Goal: Information Seeking & Learning: Learn about a topic

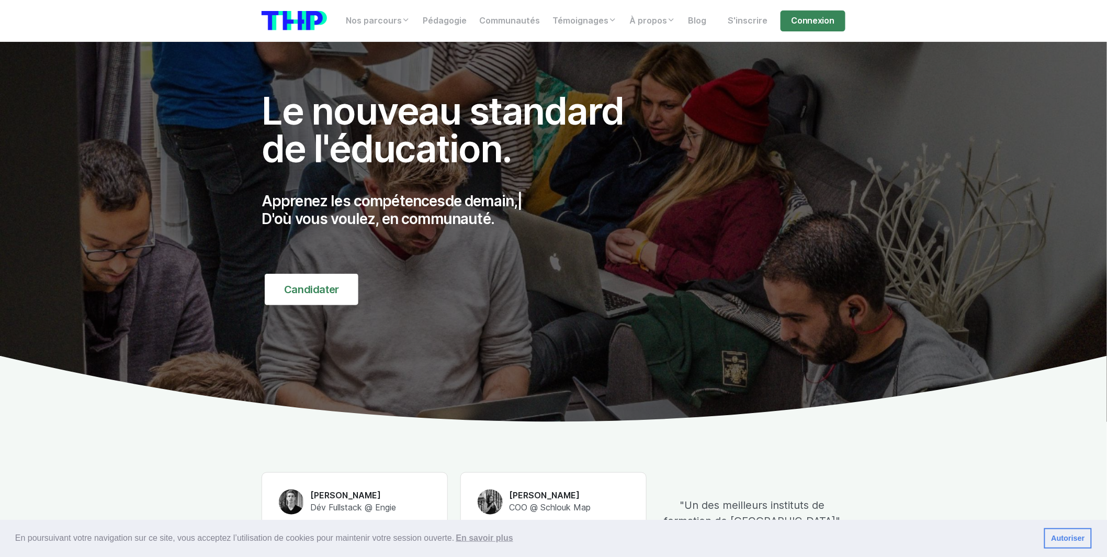
click at [847, 17] on div "Nos parcours Tous nos parcours index Découvrez votre futur arbre de compétences…" at bounding box center [553, 20] width 597 height 25
click at [839, 18] on link "Connexion" at bounding box center [813, 20] width 65 height 21
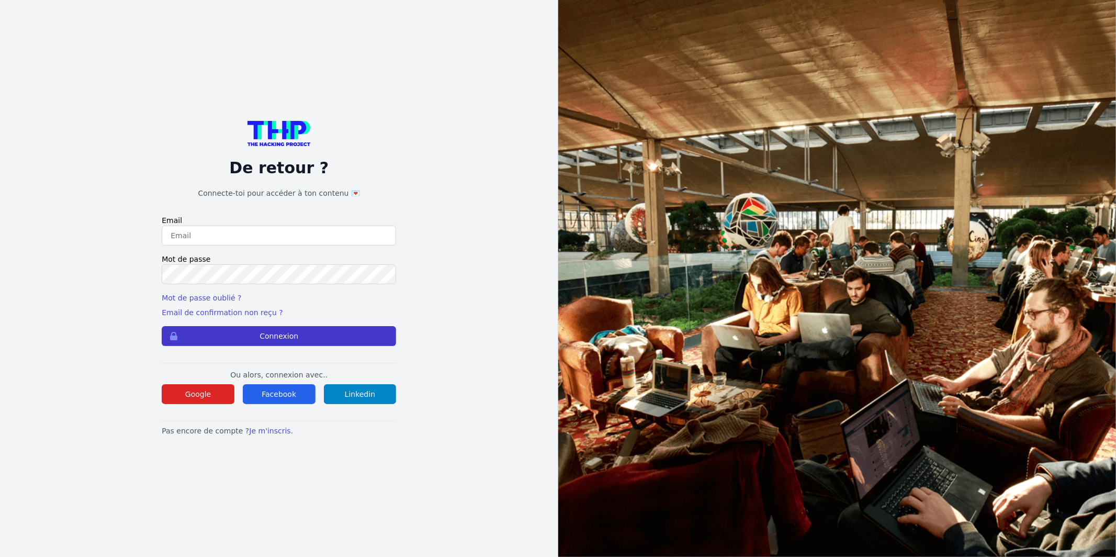
type input "Enzonatali75@gmail.com"
click at [345, 327] on button "Connexion" at bounding box center [279, 336] width 234 height 20
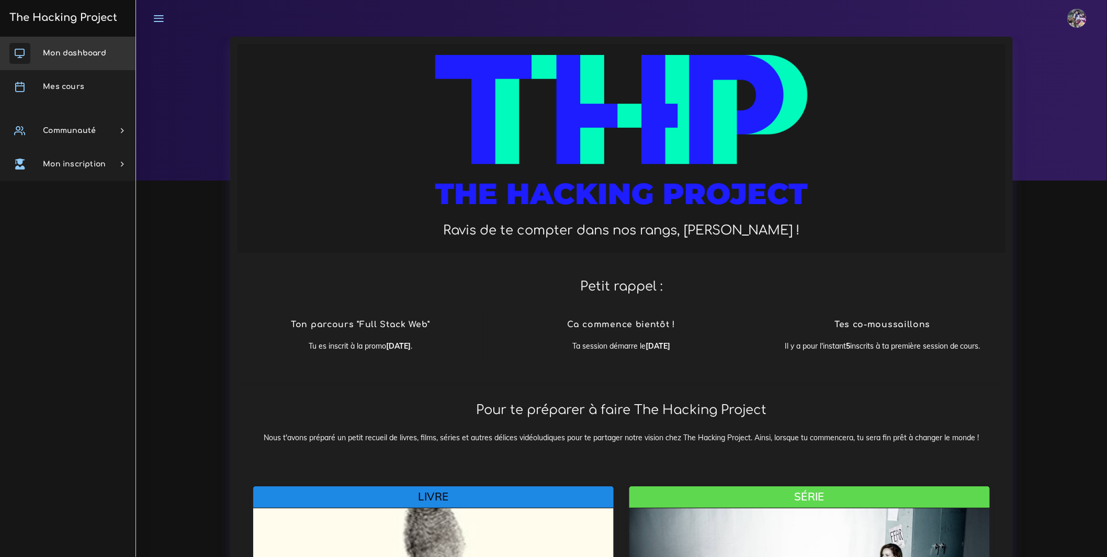
click at [82, 50] on span "Mon dashboard" at bounding box center [74, 53] width 63 height 8
click at [77, 80] on link "Mes cours" at bounding box center [68, 86] width 136 height 33
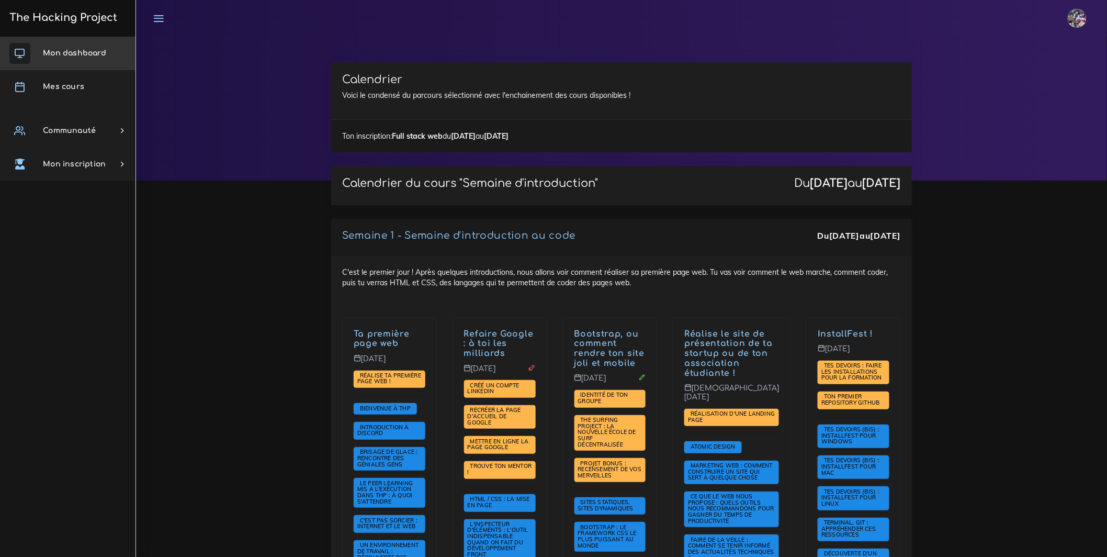
click at [37, 51] on link "Mon dashboard" at bounding box center [68, 53] width 136 height 33
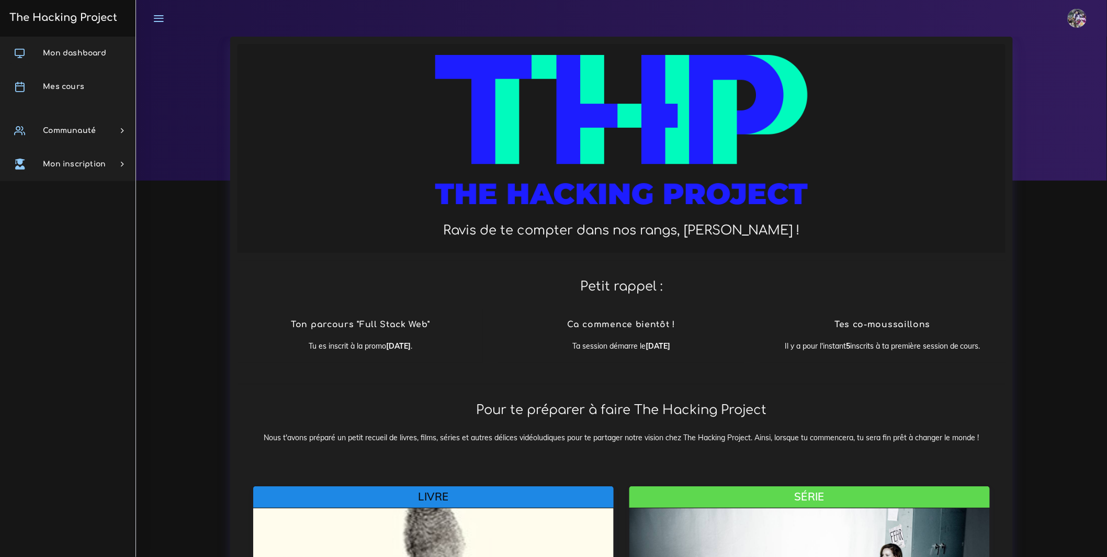
click at [1077, 14] on img at bounding box center [1077, 18] width 19 height 19
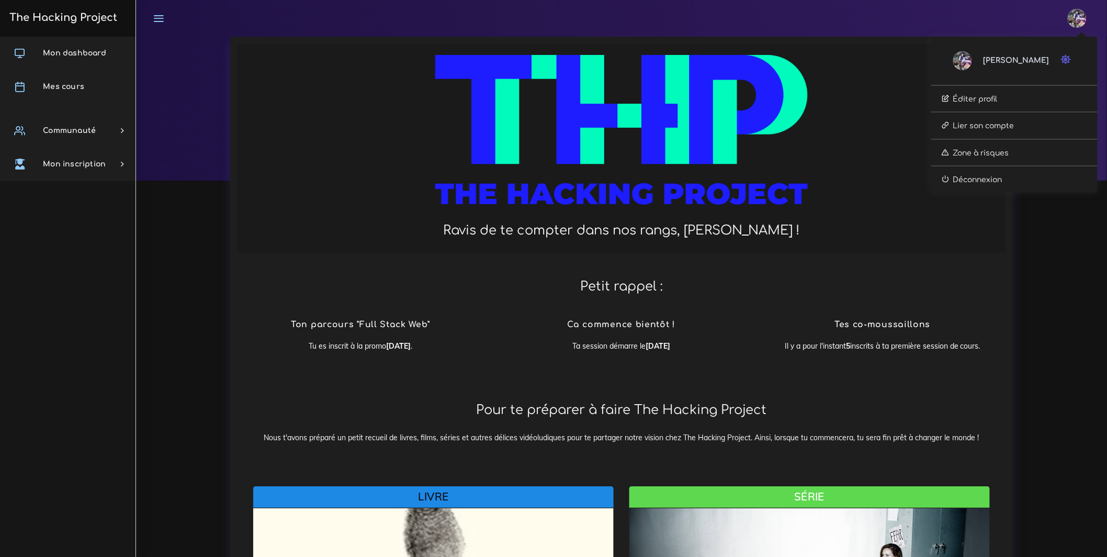
click at [179, 25] on div "Enzo Éditer profil Lier son compte Zone à risques Déconnexion" at bounding box center [621, 18] width 952 height 37
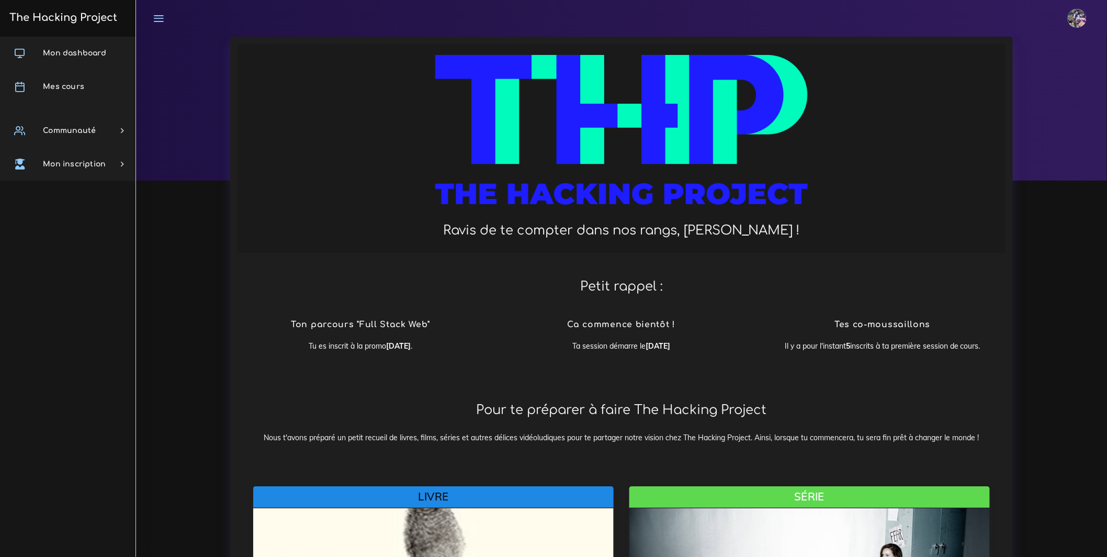
click at [150, 21] on link at bounding box center [158, 18] width 26 height 37
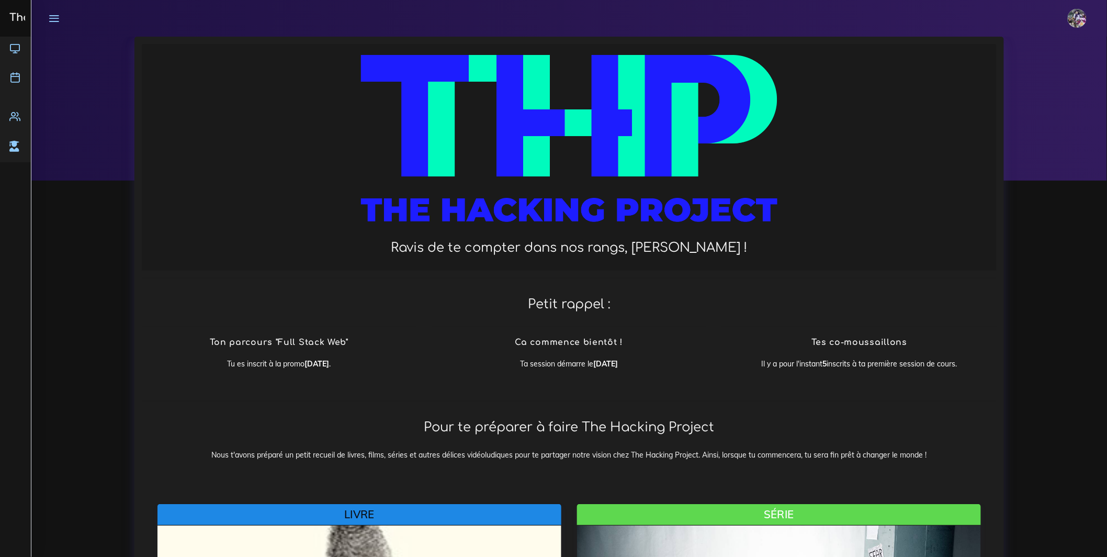
click at [64, 18] on link at bounding box center [54, 18] width 26 height 37
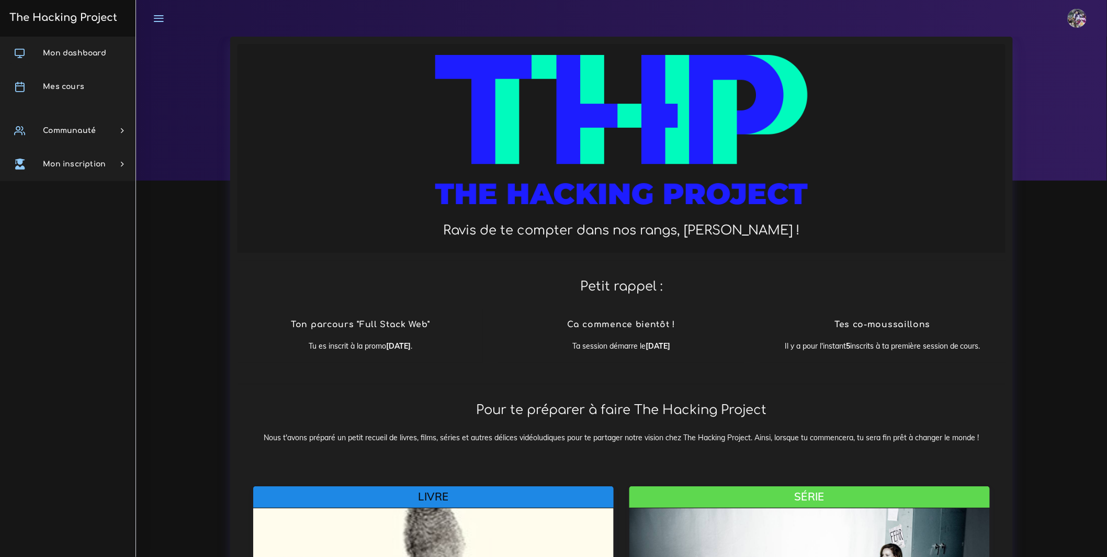
click at [64, 21] on h3 "The Hacking Project" at bounding box center [61, 18] width 111 height 12
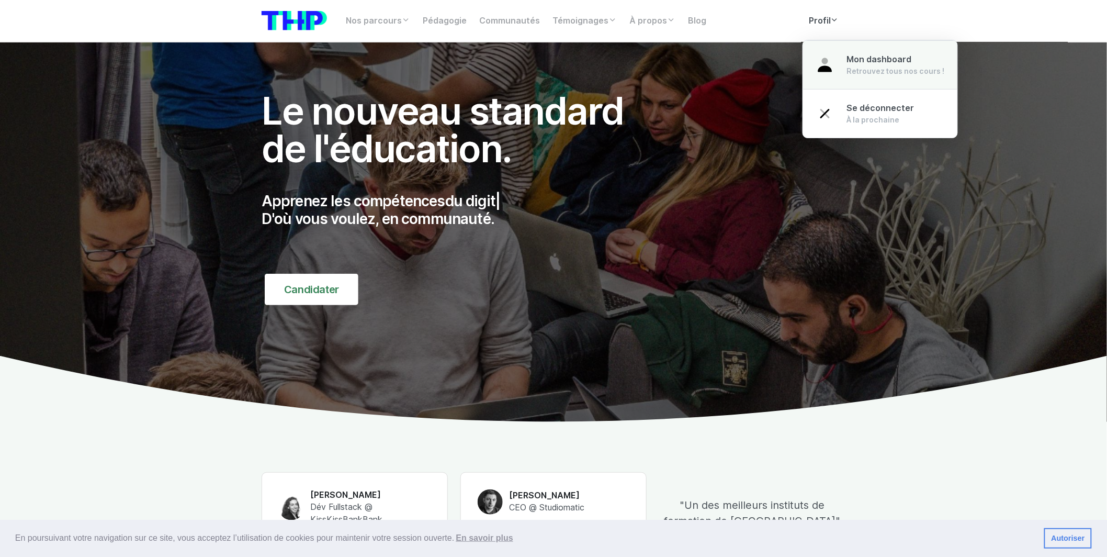
click at [858, 63] on span "Mon dashboard" at bounding box center [879, 59] width 65 height 10
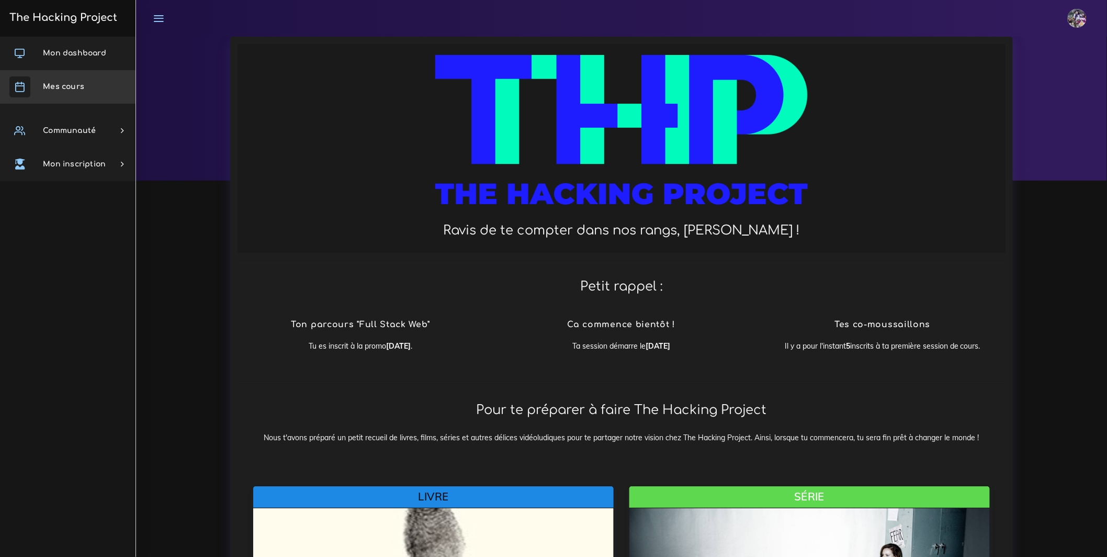
click at [105, 81] on link "Mes cours" at bounding box center [68, 86] width 136 height 33
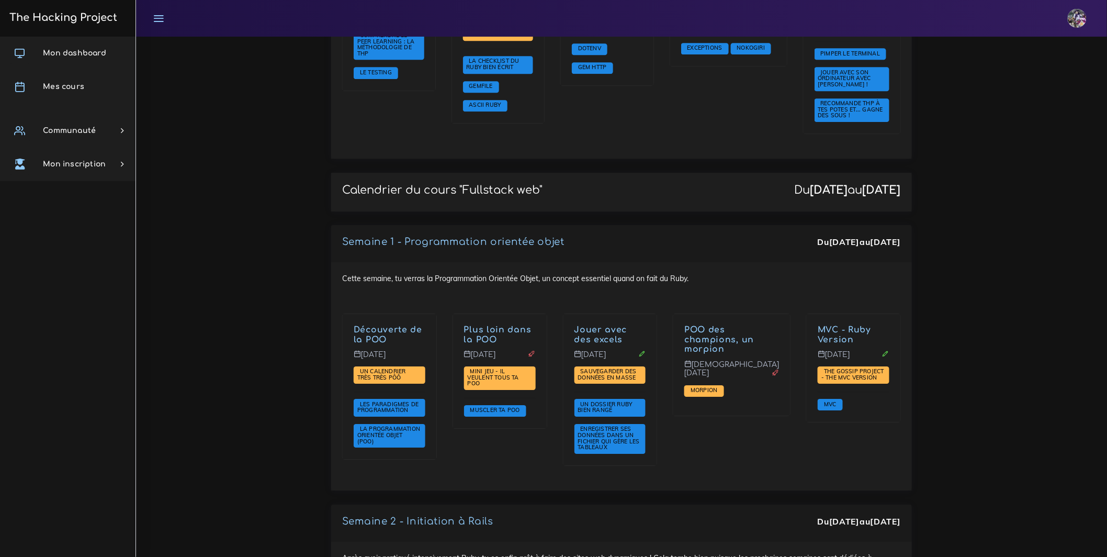
scroll to position [1031, 0]
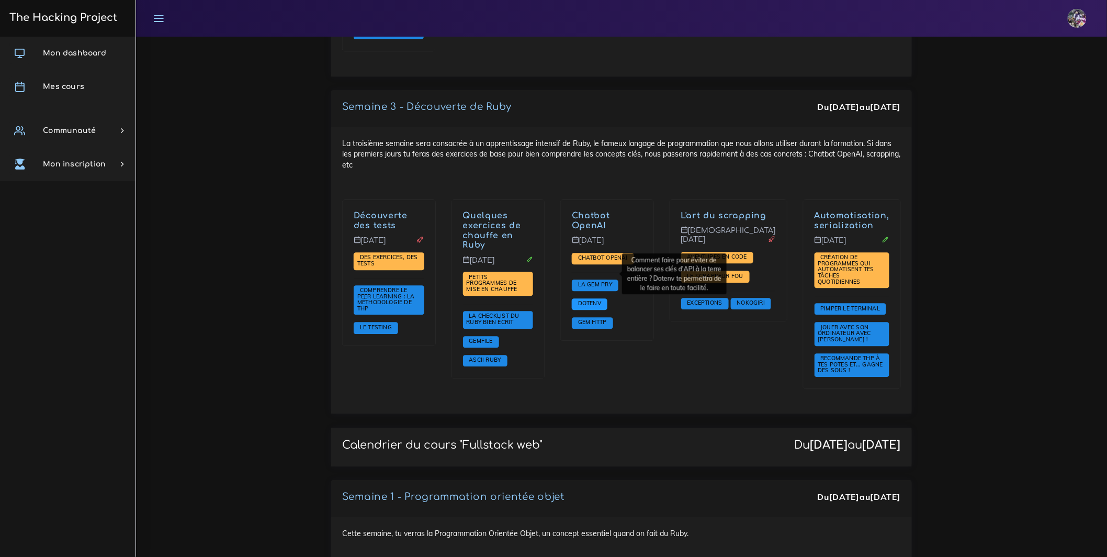
click at [604, 299] on span "Dotenv" at bounding box center [590, 302] width 28 height 7
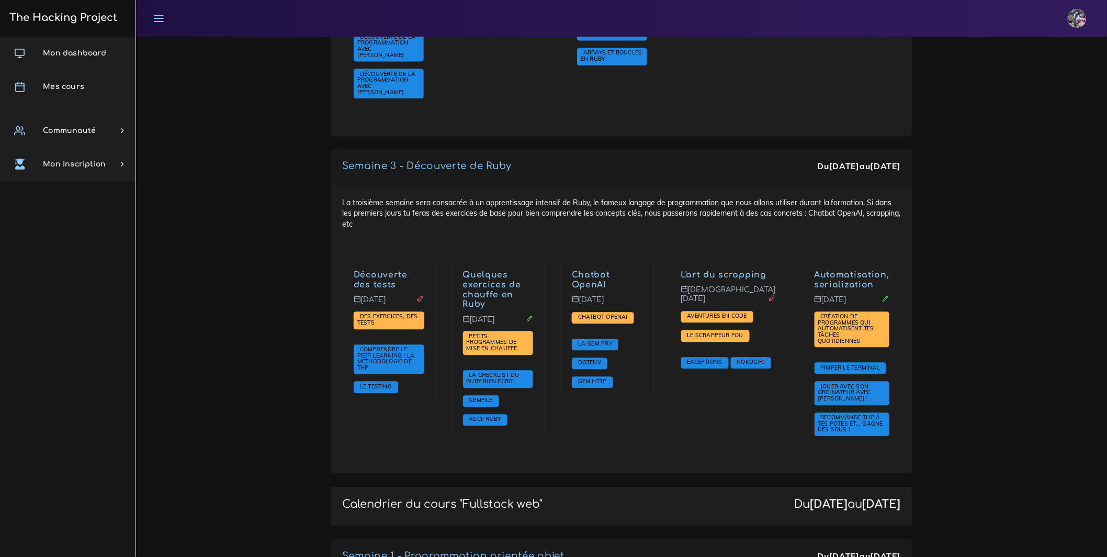
scroll to position [987, 0]
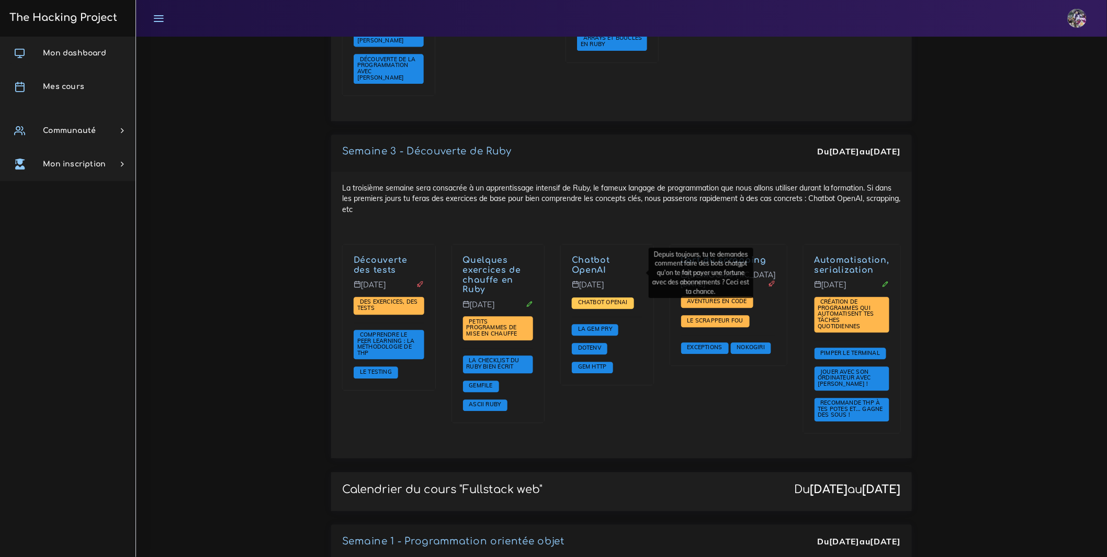
click at [620, 298] on span "Chatbot OpenAI" at bounding box center [603, 301] width 55 height 7
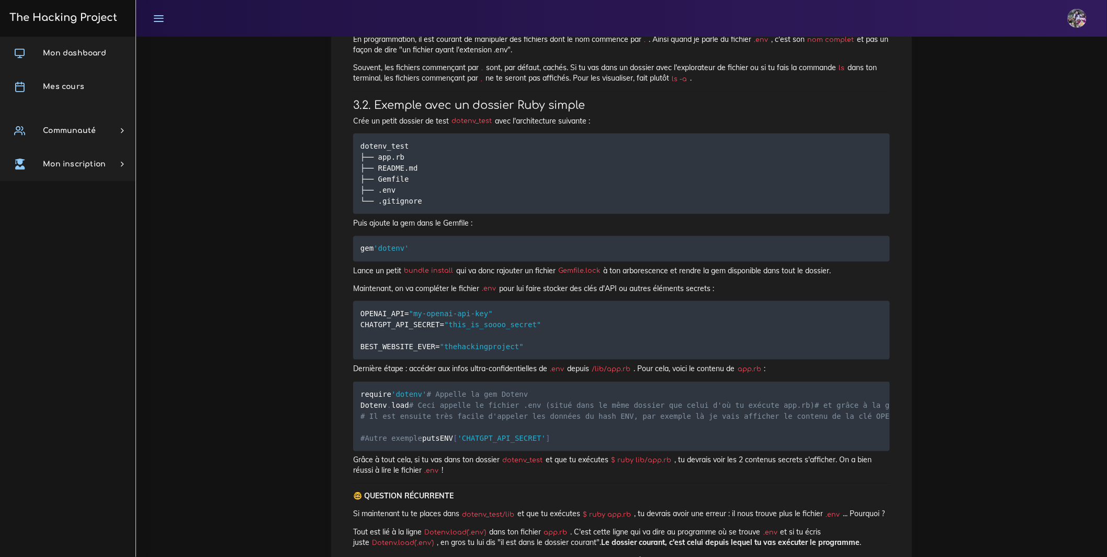
scroll to position [418, 0]
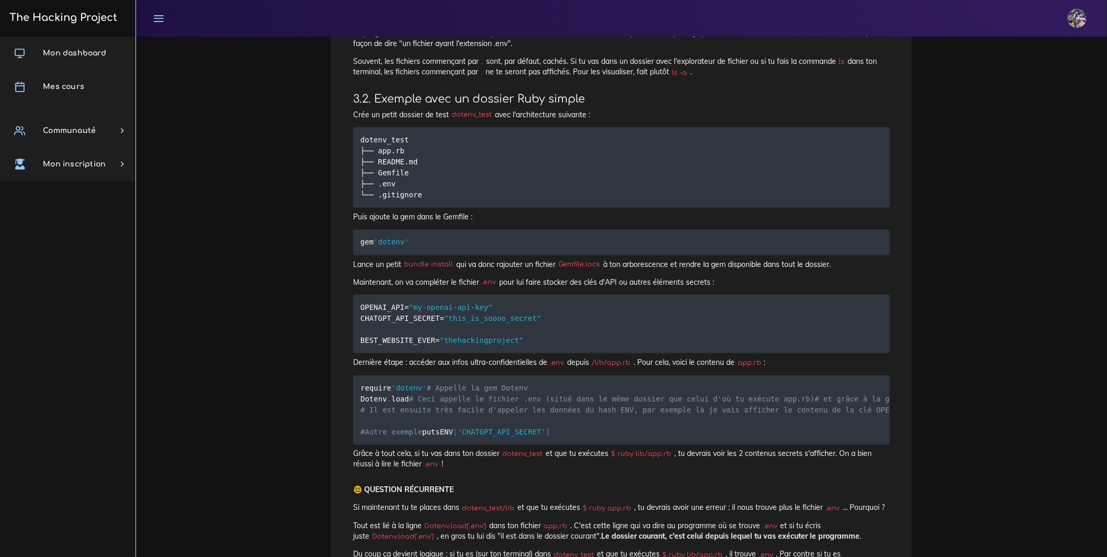
click at [371, 269] on p "Lance un petit bundle install qui va donc rajouter un fichier Gemfile.lock à to…" at bounding box center [621, 264] width 537 height 10
drag, startPoint x: 355, startPoint y: 334, endPoint x: 441, endPoint y: 331, distance: 85.4
click at [441, 255] on pre "gem 'dotenv'" at bounding box center [621, 243] width 537 height 26
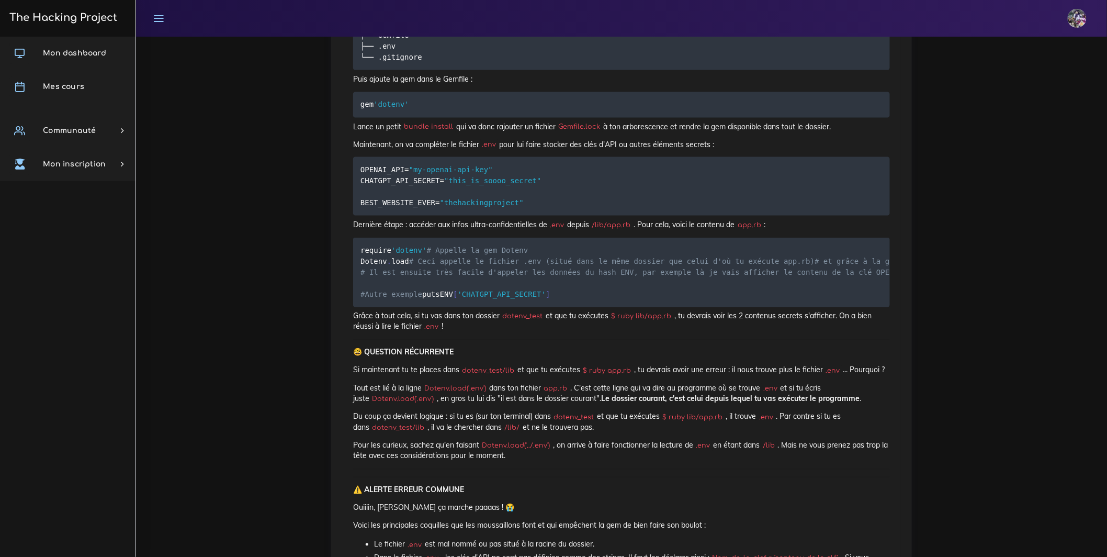
scroll to position [553, 0]
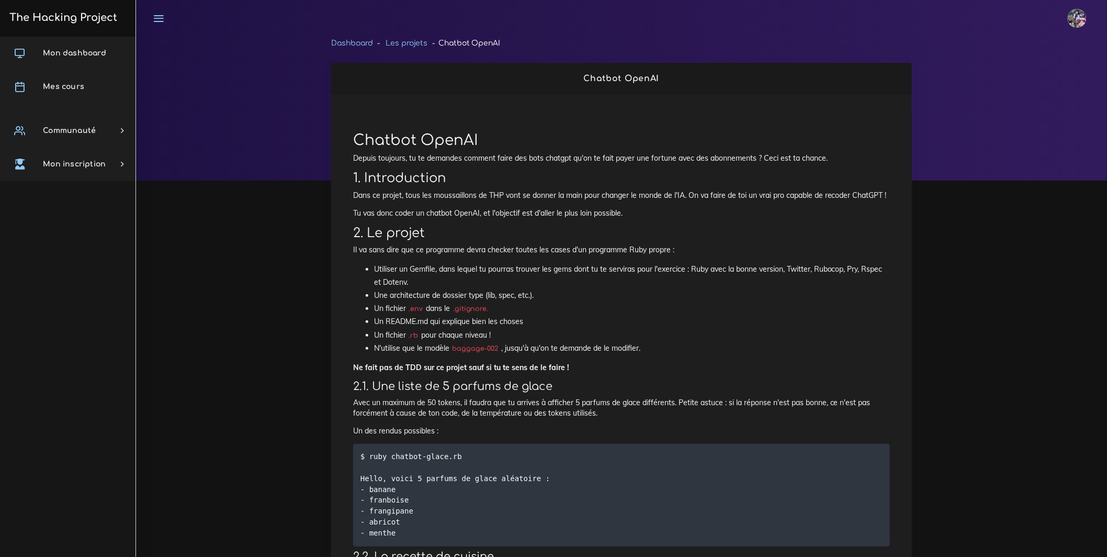
click at [83, 15] on h3 "The Hacking Project" at bounding box center [61, 18] width 111 height 12
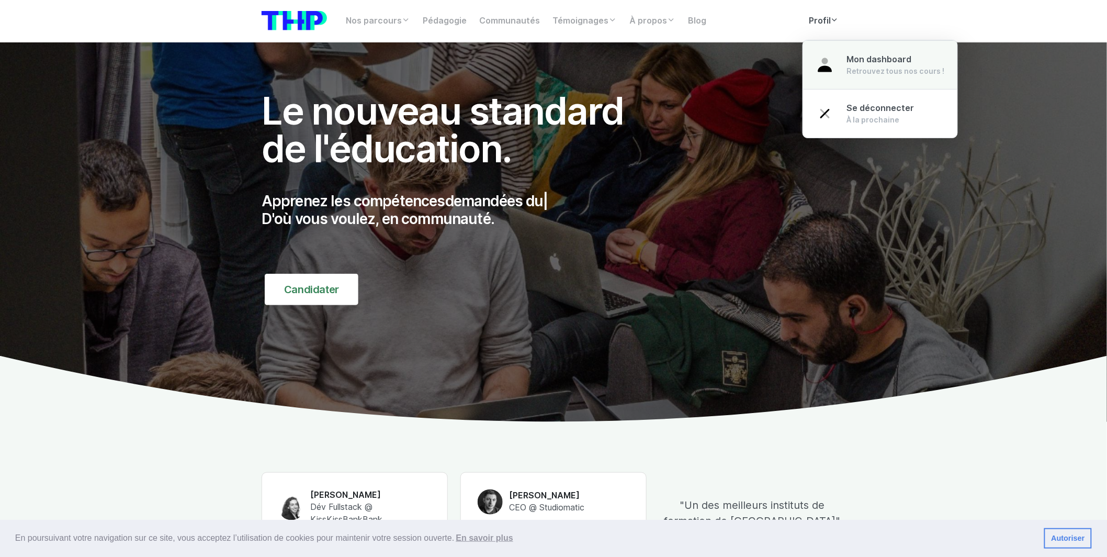
click at [847, 59] on span "Mon dashboard" at bounding box center [879, 59] width 65 height 10
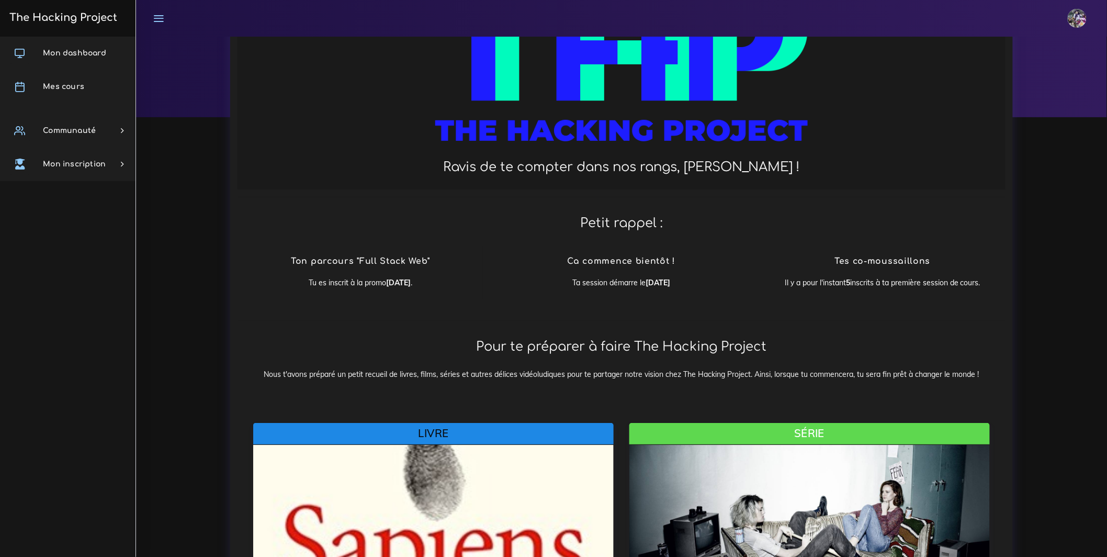
scroll to position [63, 0]
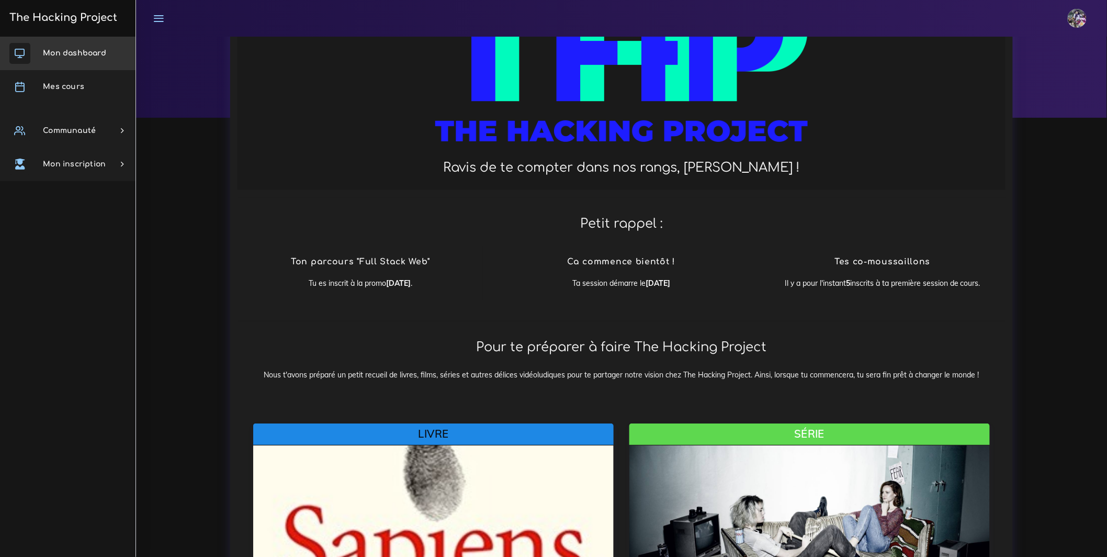
click at [100, 46] on link "Mon dashboard" at bounding box center [68, 53] width 136 height 33
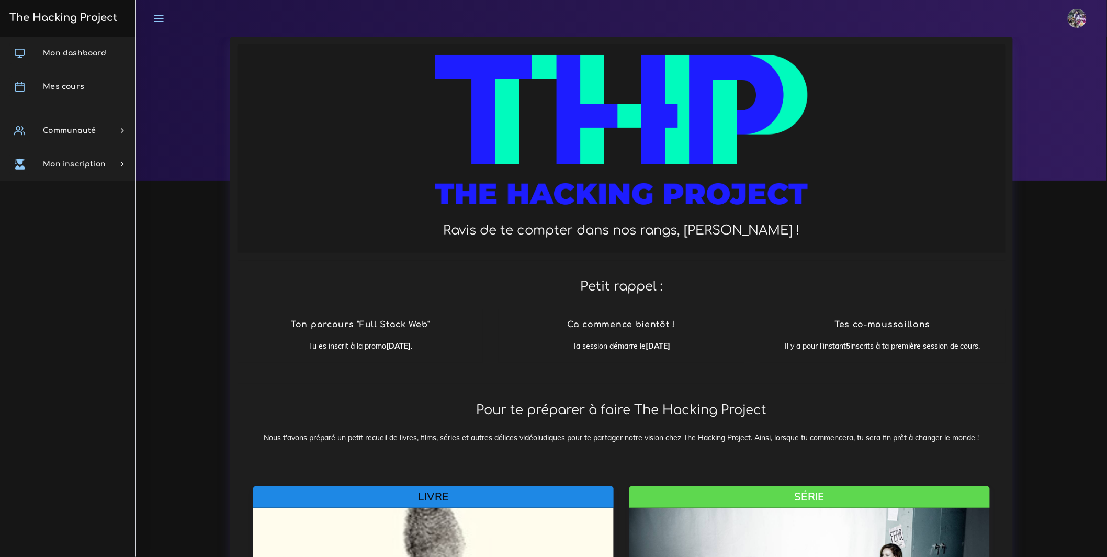
click at [95, 19] on h3 "The Hacking Project" at bounding box center [61, 18] width 111 height 12
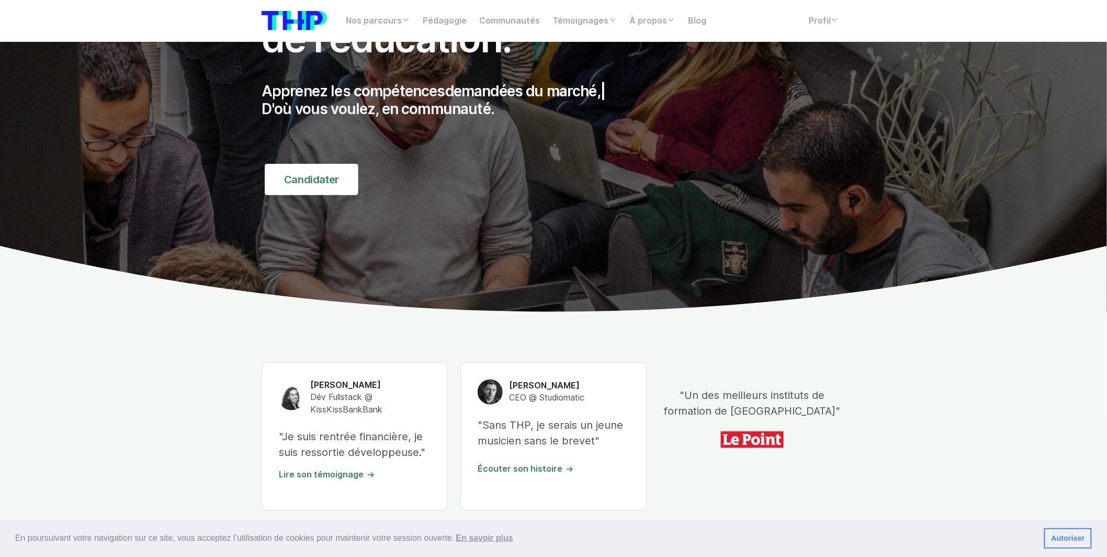
scroll to position [249, 0]
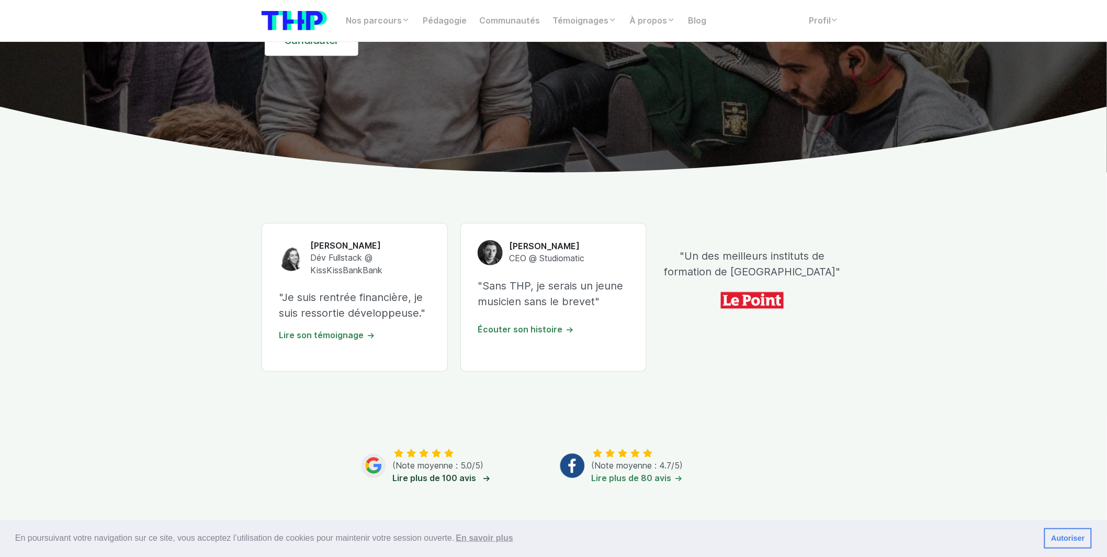
click at [456, 482] on link "Lire plus de 100 avis" at bounding box center [439, 478] width 95 height 10
click at [278, 31] on link at bounding box center [294, 20] width 65 height 25
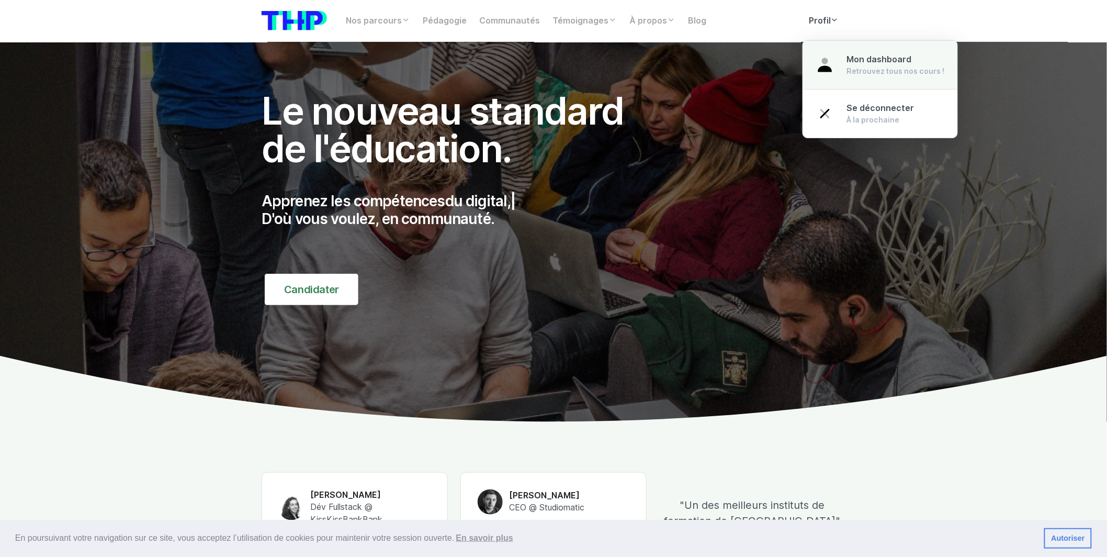
click at [856, 66] on div "Retrouvez tous nos cours !" at bounding box center [896, 71] width 98 height 10
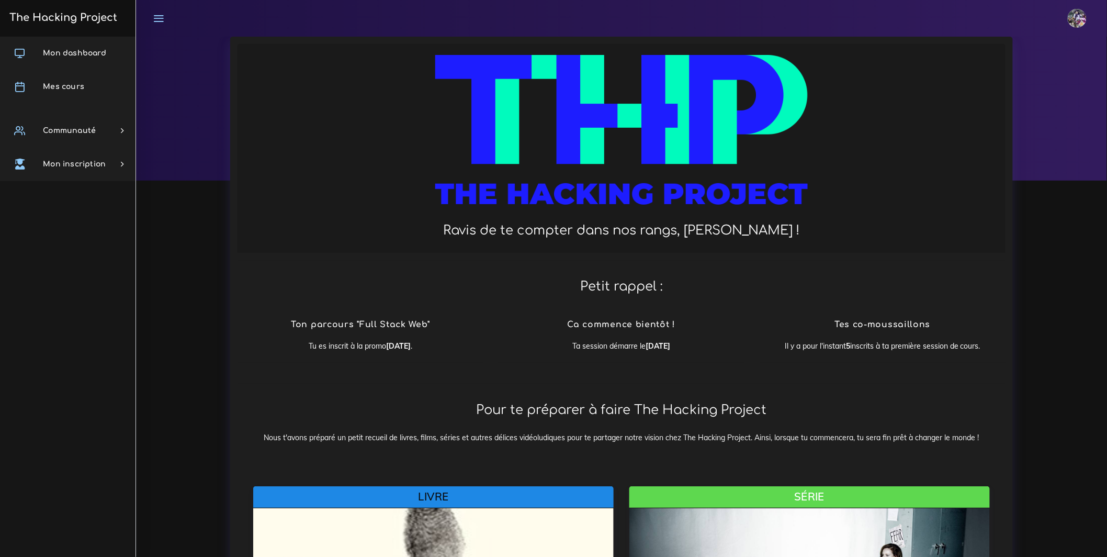
click at [159, 18] on icon at bounding box center [159, 19] width 12 height 12
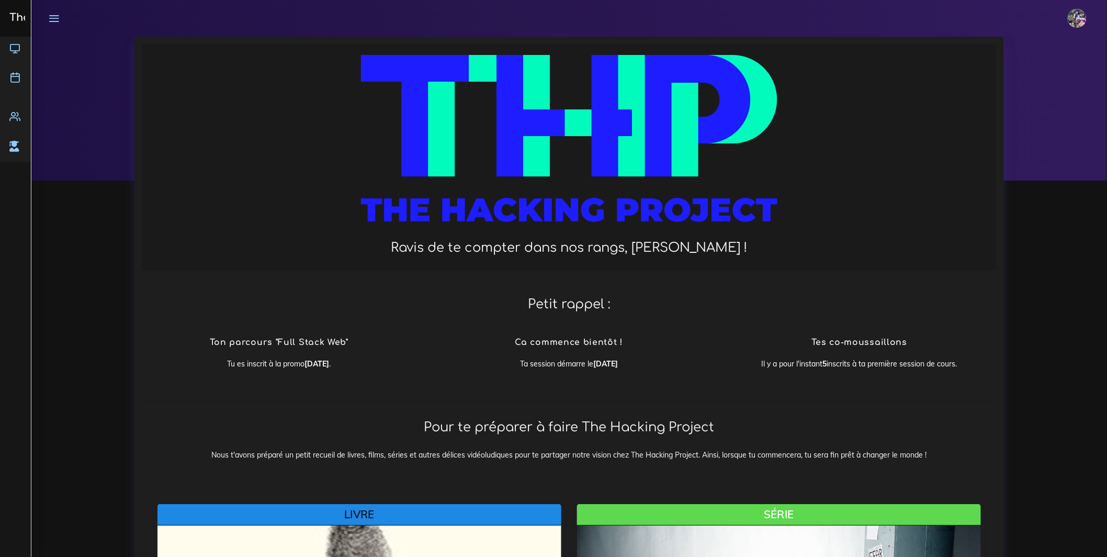
click at [60, 16] on link at bounding box center [54, 18] width 26 height 37
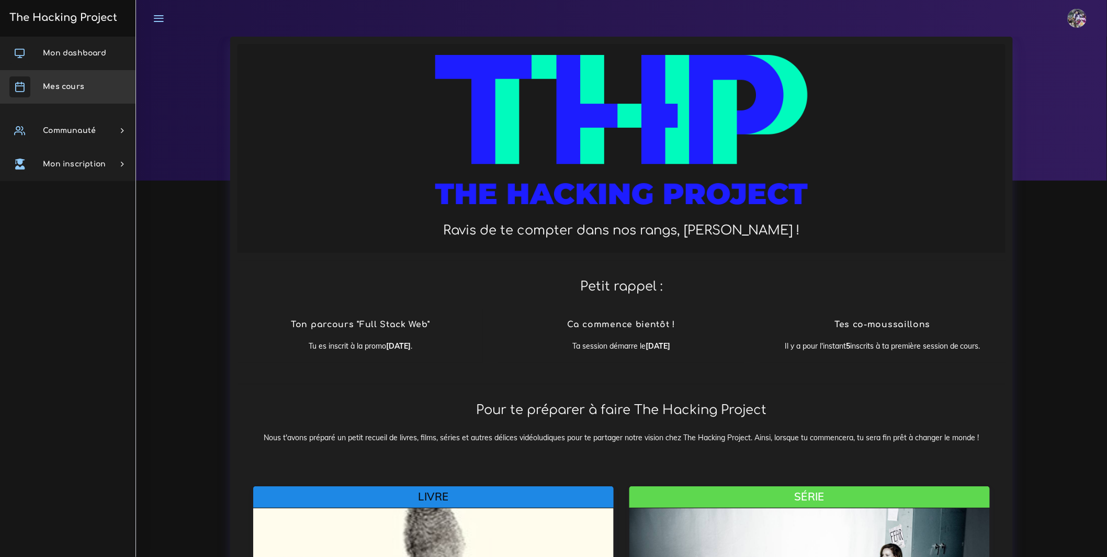
click at [79, 83] on span "Mes cours" at bounding box center [63, 87] width 41 height 8
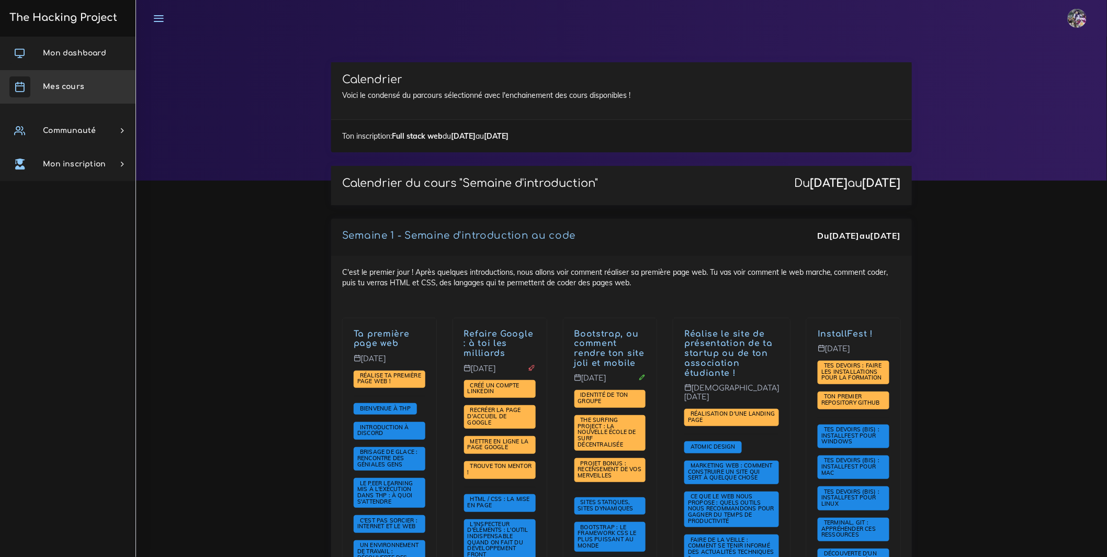
click at [83, 98] on link "Mes cours" at bounding box center [68, 86] width 136 height 33
click at [82, 99] on link "Mes cours" at bounding box center [68, 86] width 136 height 33
click at [82, 97] on link "Mes cours" at bounding box center [68, 86] width 136 height 33
click at [87, 92] on link "Mes cours" at bounding box center [68, 86] width 136 height 33
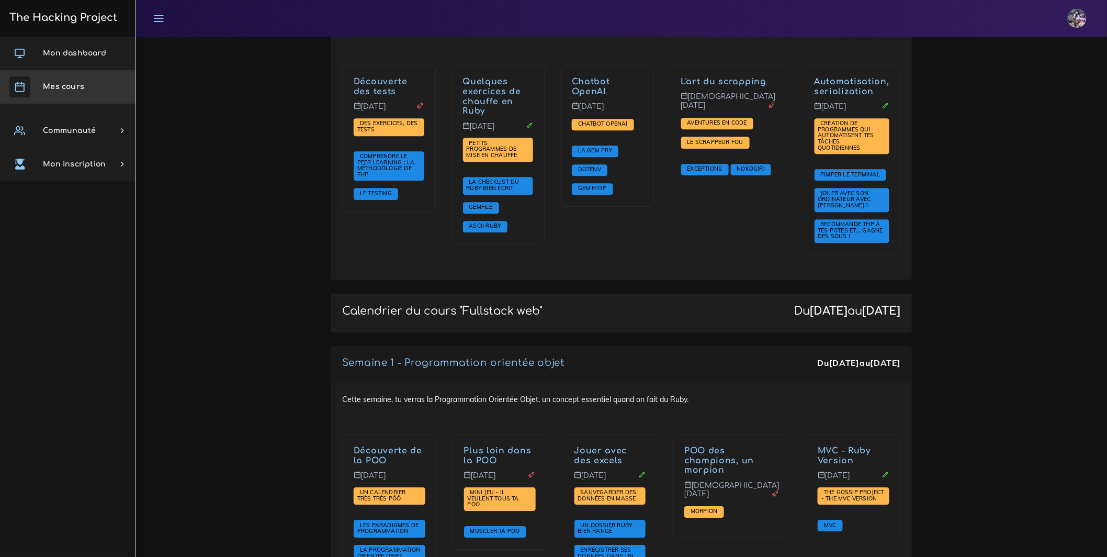
scroll to position [1176, 0]
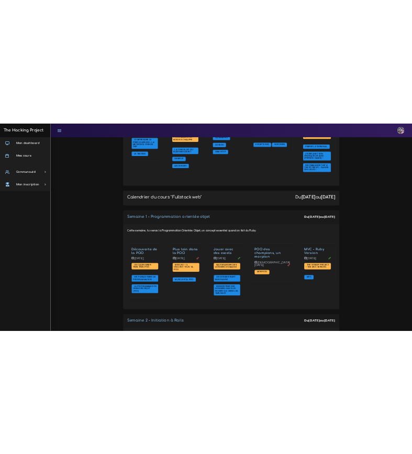
scroll to position [1277, 0]
